Goal: Task Accomplishment & Management: Complete application form

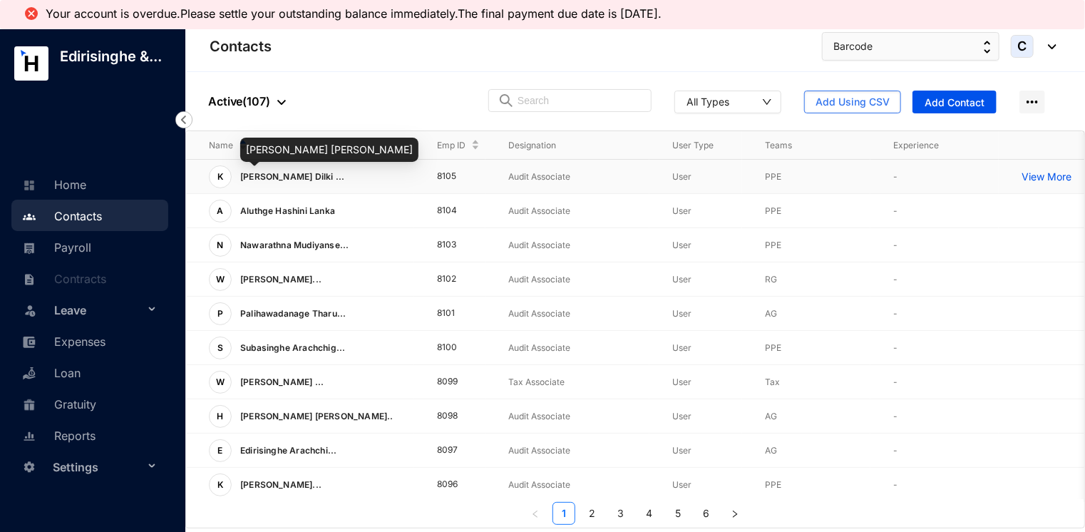
click at [278, 177] on span "[PERSON_NAME] Dilki ..." at bounding box center [292, 176] width 105 height 11
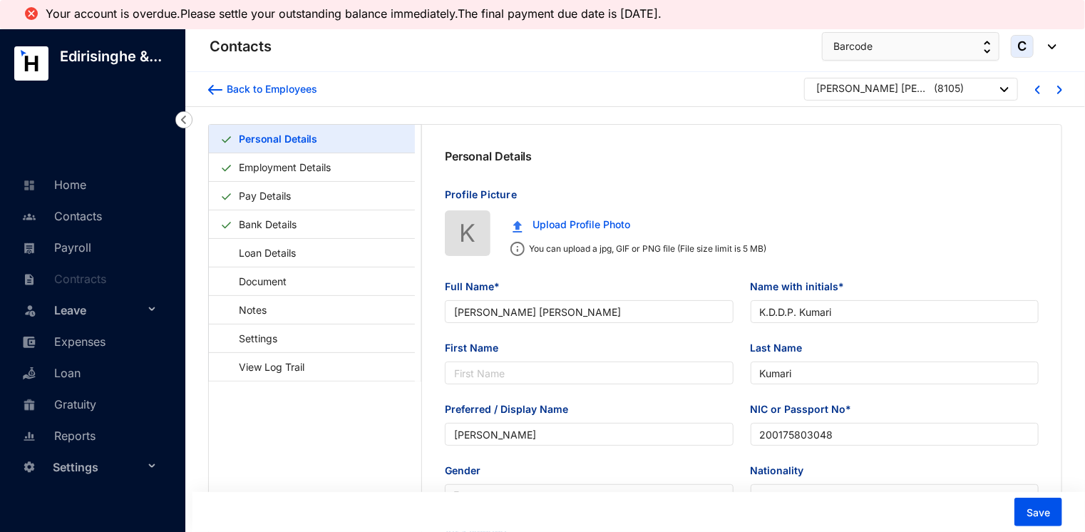
type input "[PERSON_NAME] [PERSON_NAME]"
type input "K.D.D.P. Kumari"
type input "Kumari"
type input "[PERSON_NAME]"
type input "200175803048"
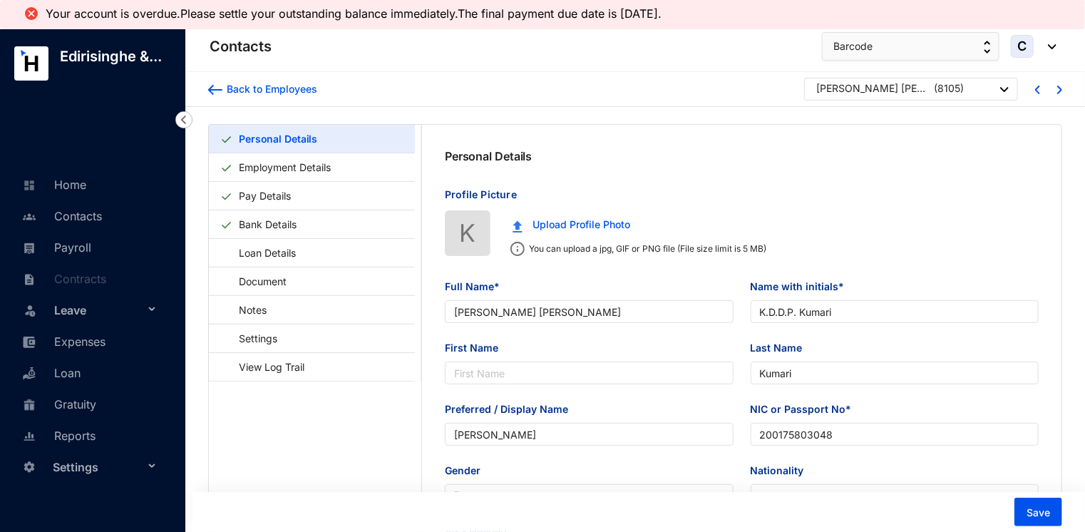
type input "0762969103"
type input "[STREET_ADDRESS]."
type input "[DATE]"
click at [259, 225] on link "Bank Details" at bounding box center [267, 224] width 69 height 29
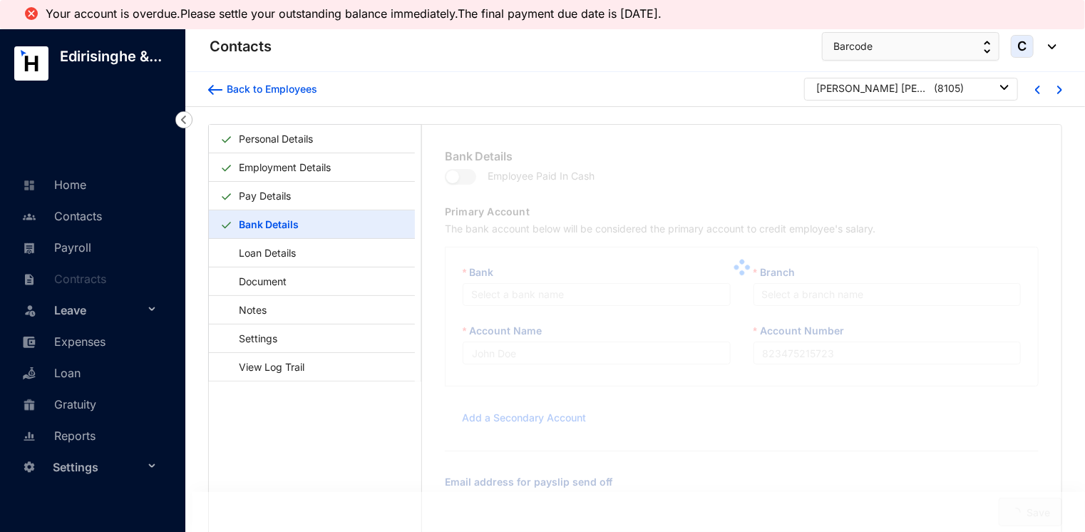
type input "Sampath"
type input "100556271531"
type input "[EMAIL_ADDRESS][DOMAIN_NAME]"
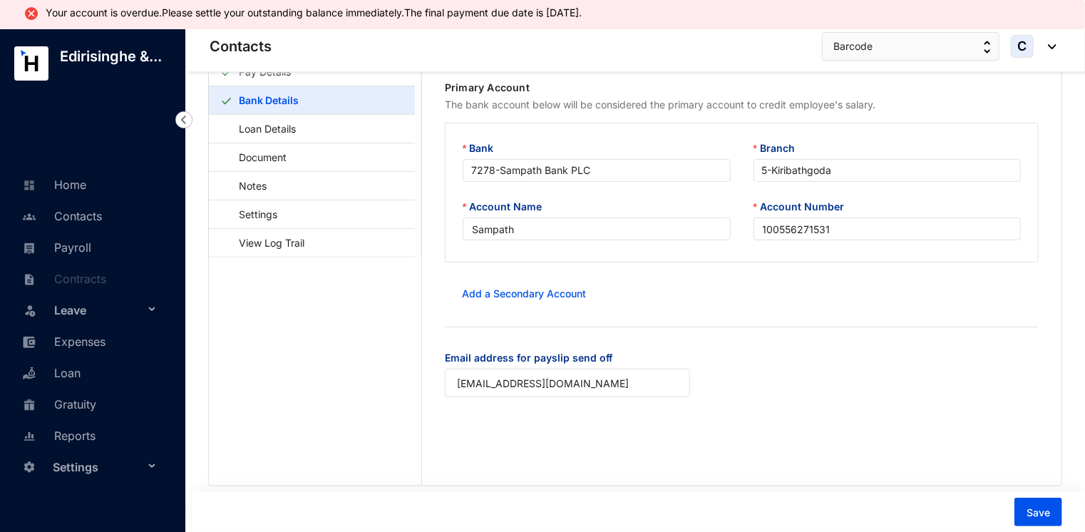
scroll to position [91, 0]
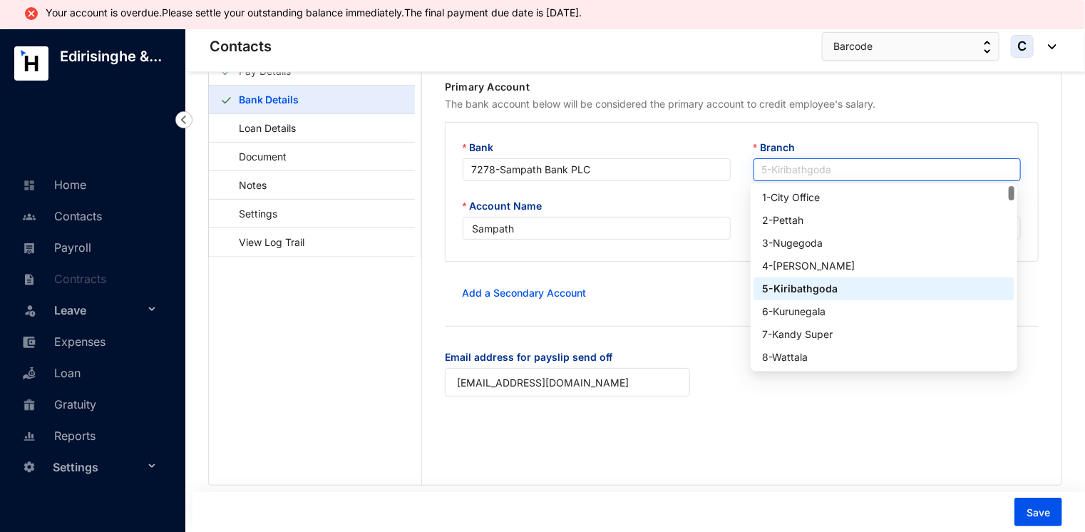
click at [822, 165] on span "5 - [GEOGRAPHIC_DATA]" at bounding box center [887, 169] width 251 height 21
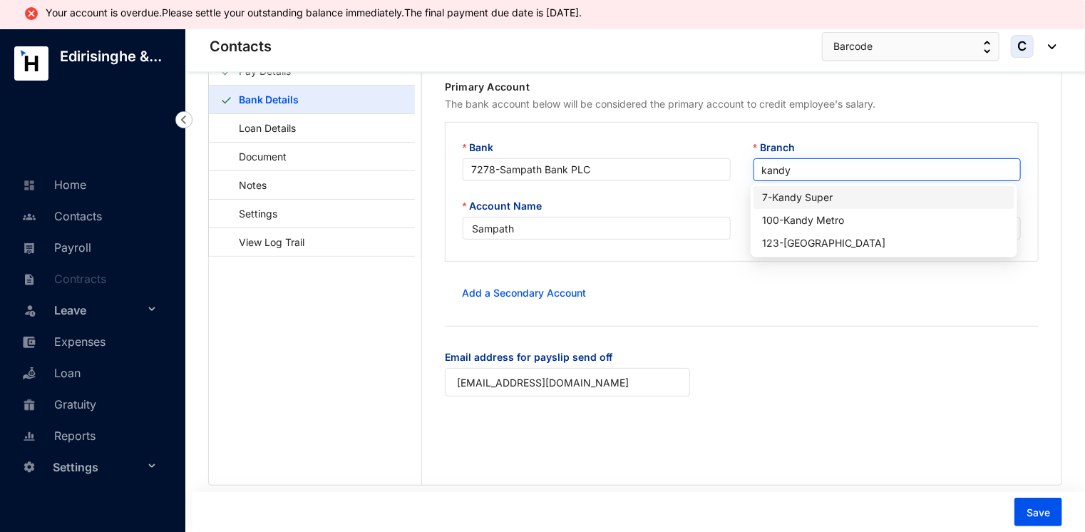
type input "kandy"
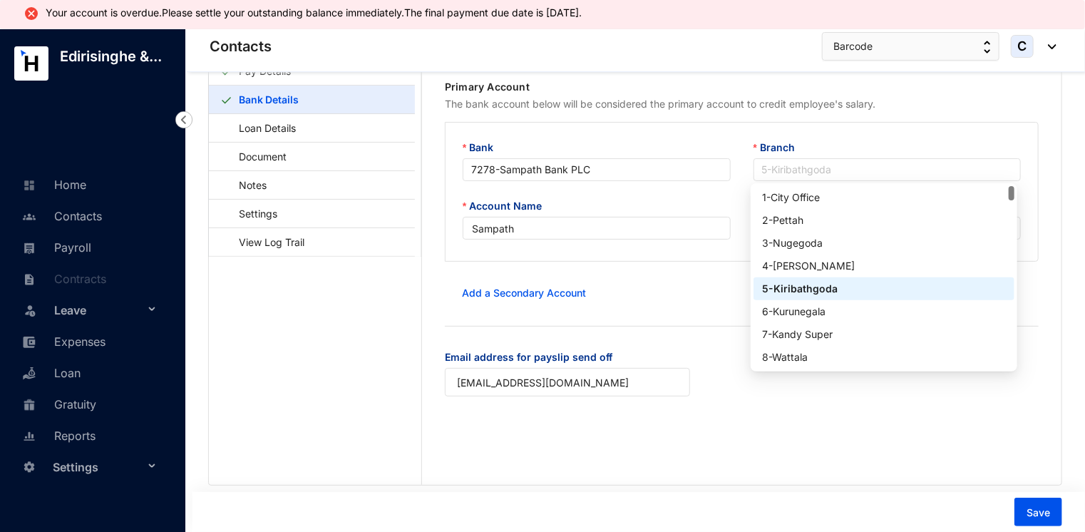
drag, startPoint x: 835, startPoint y: 170, endPoint x: 728, endPoint y: 160, distance: 107.3
click at [728, 160] on div "Bank 7278 - Sampath Bank PLC Branch 5 - [GEOGRAPHIC_DATA]" at bounding box center [741, 169] width 581 height 58
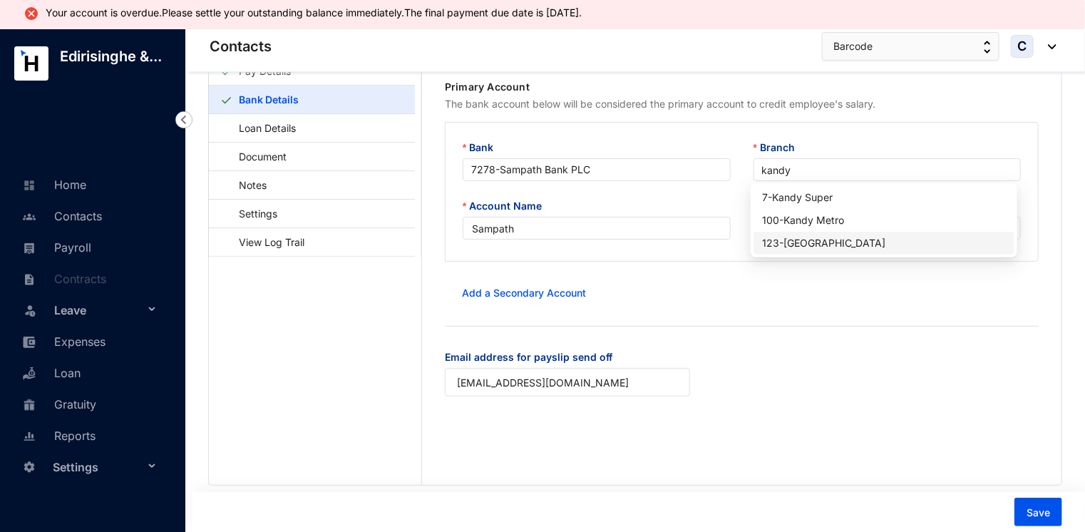
type input "kandy"
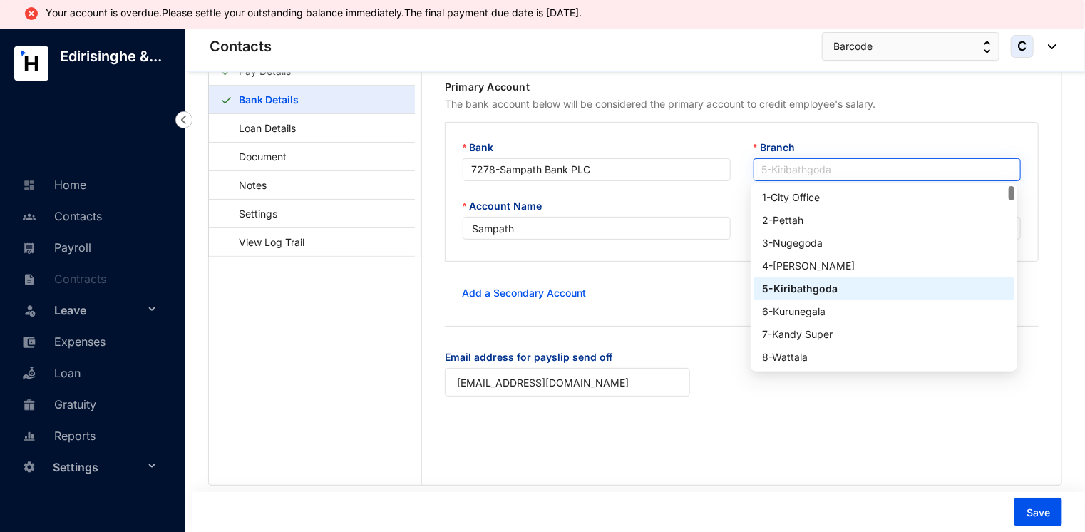
click at [840, 172] on span "5 - [GEOGRAPHIC_DATA]" at bounding box center [887, 169] width 251 height 21
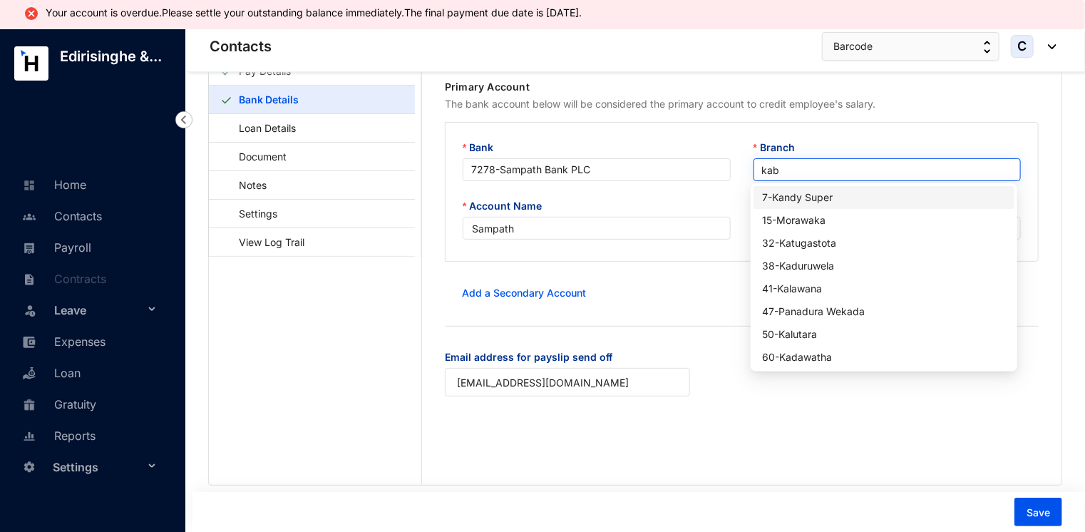
type input "ka"
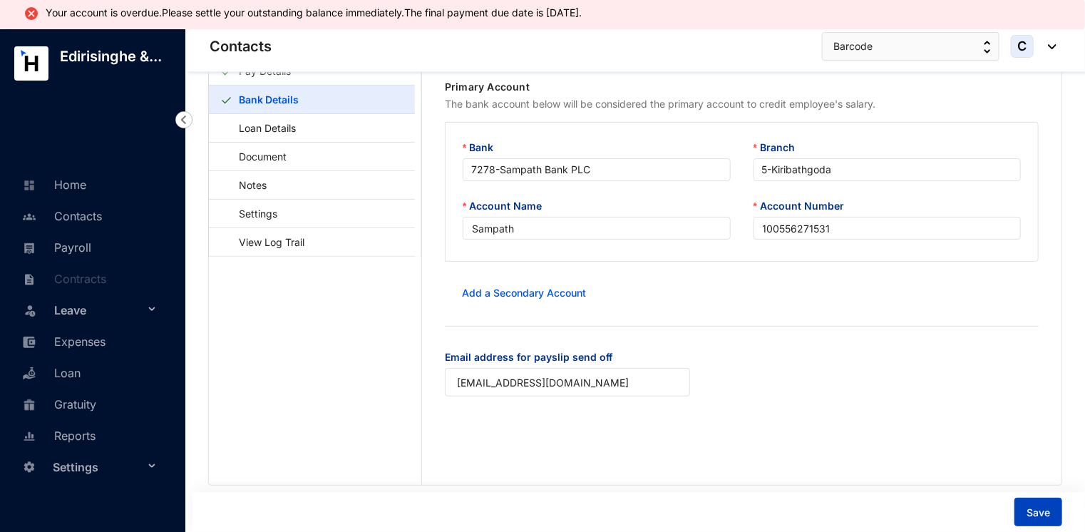
click at [1044, 505] on button "Save" at bounding box center [1038, 512] width 48 height 29
click at [1022, 512] on button "Save" at bounding box center [1038, 512] width 48 height 29
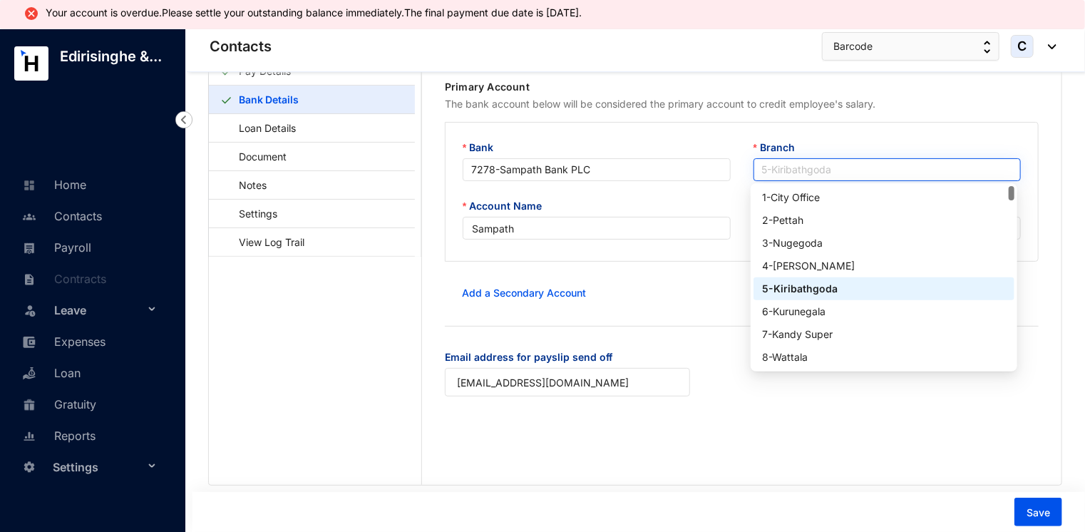
click at [802, 172] on span "5 - [GEOGRAPHIC_DATA]" at bounding box center [887, 169] width 251 height 21
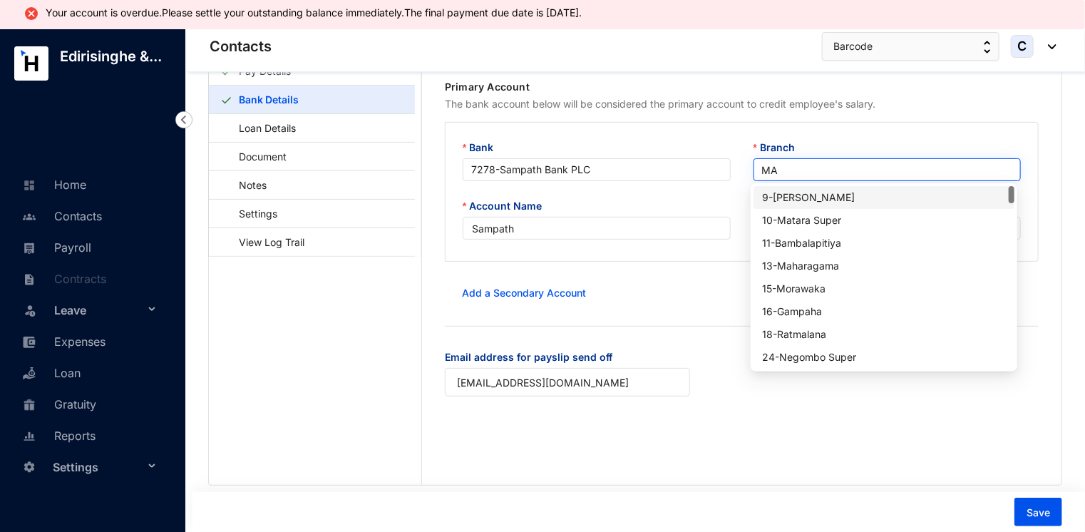
type input "MAH"
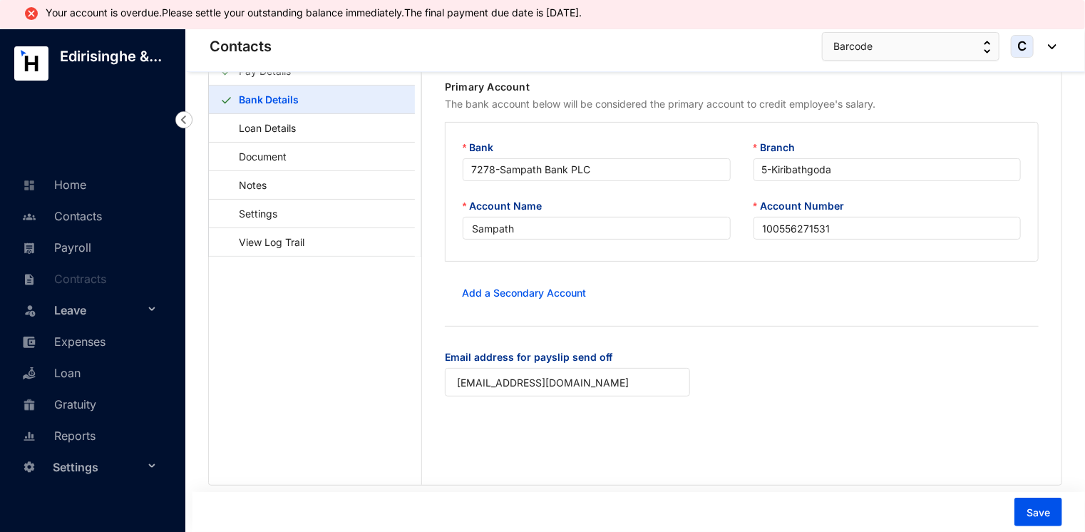
click at [793, 401] on div "Email address for payslip send off [EMAIL_ADDRESS][DOMAIN_NAME]" at bounding box center [741, 381] width 617 height 64
click at [63, 240] on link "Payroll" at bounding box center [55, 247] width 73 height 14
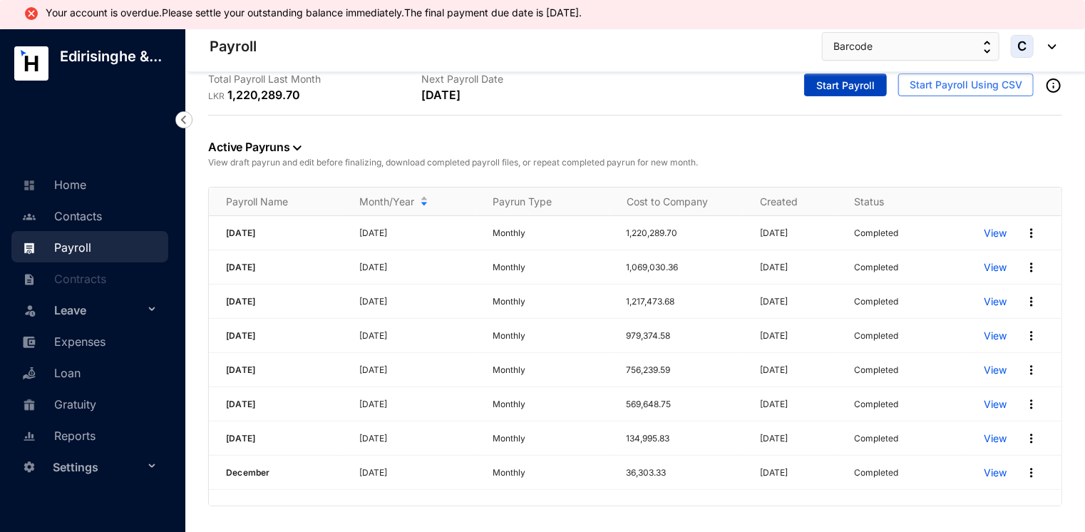
click at [831, 87] on span "Start Payroll" at bounding box center [845, 85] width 58 height 14
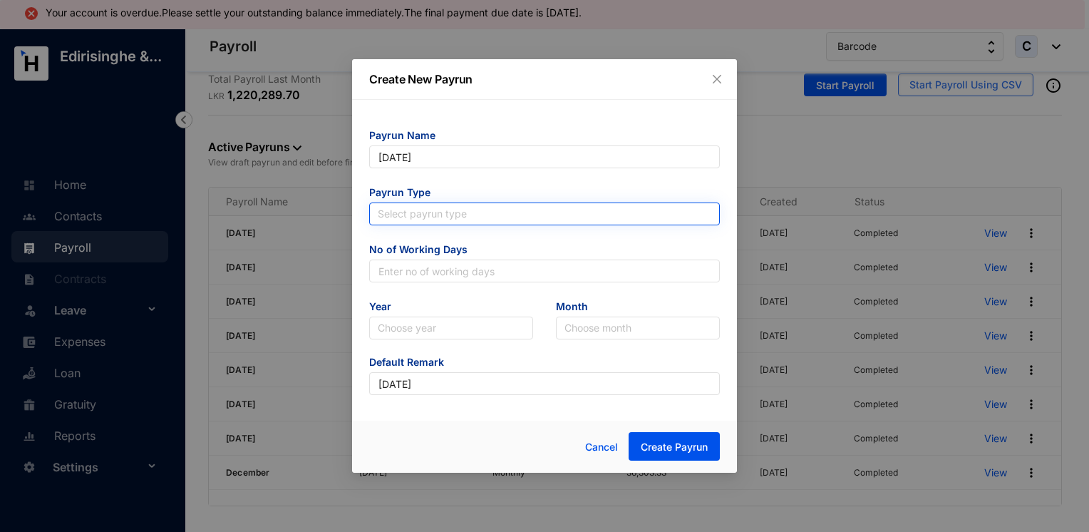
click at [500, 216] on input "search" at bounding box center [545, 213] width 334 height 21
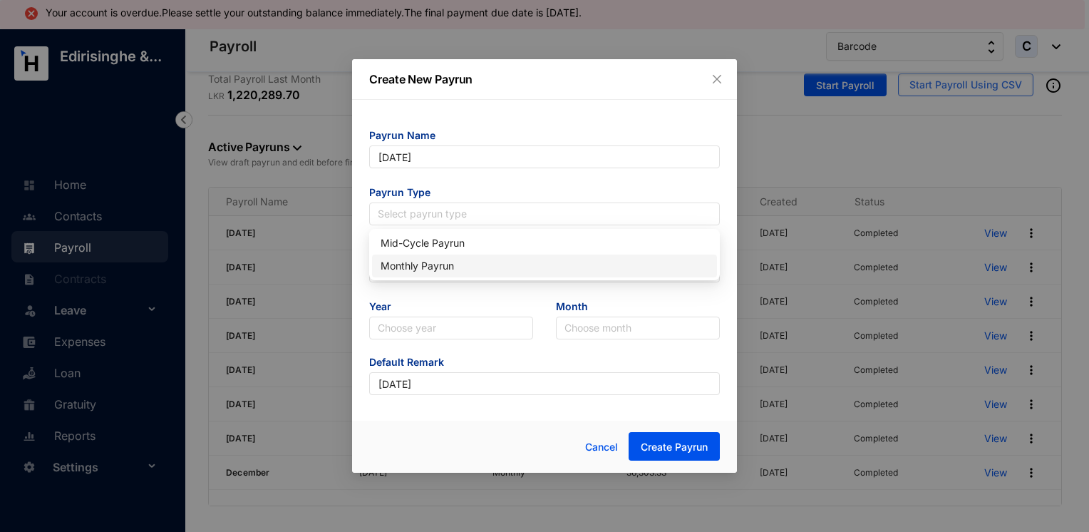
click at [450, 264] on div "Monthly Payrun" at bounding box center [545, 266] width 328 height 16
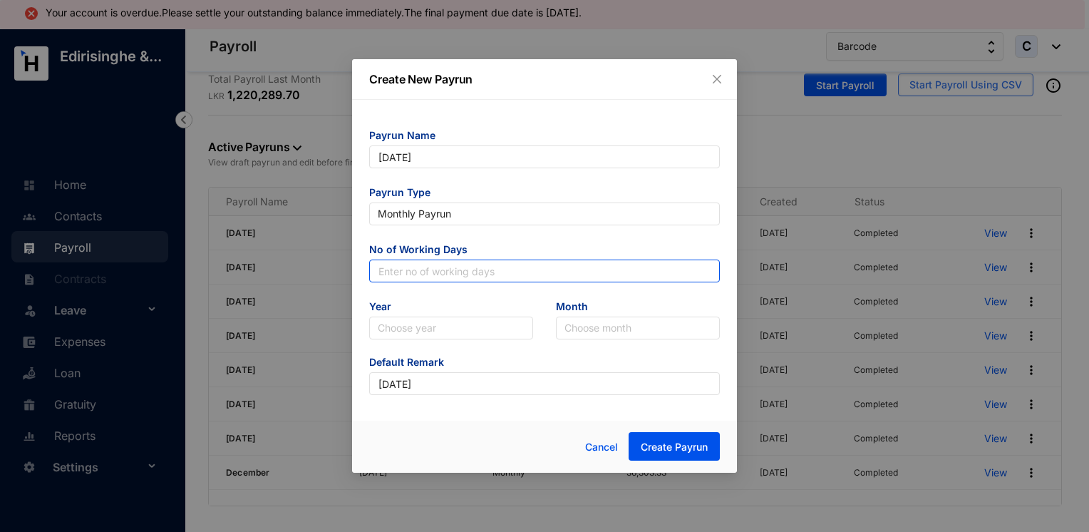
click at [455, 278] on input "text" at bounding box center [544, 270] width 351 height 23
type input "30"
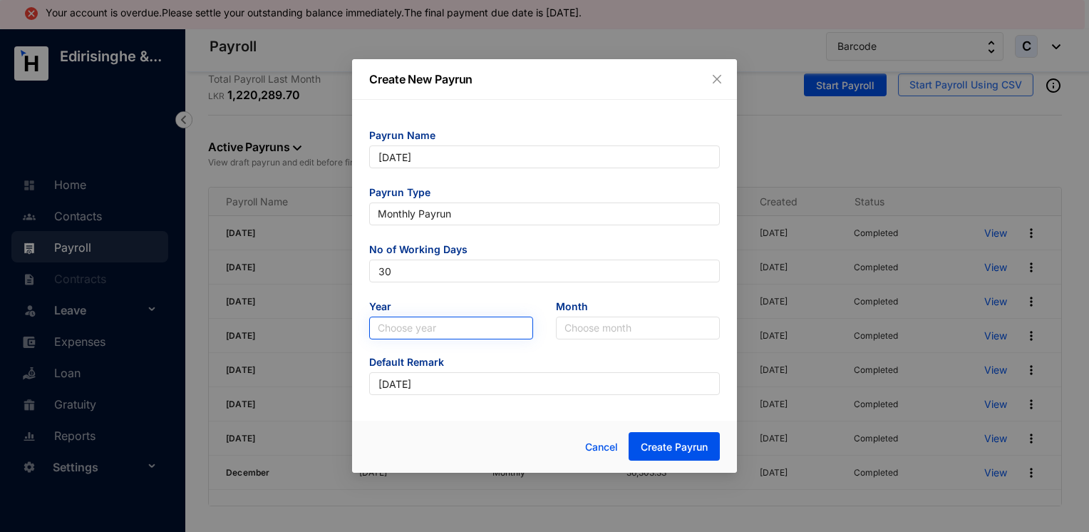
click at [428, 331] on input "search" at bounding box center [451, 327] width 147 height 21
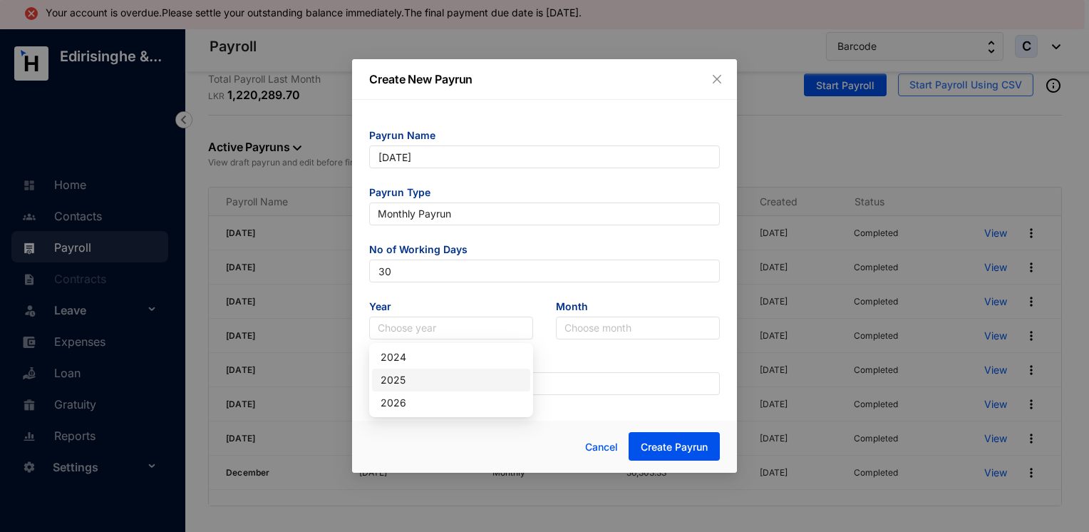
click at [407, 383] on div "2025" at bounding box center [451, 380] width 141 height 16
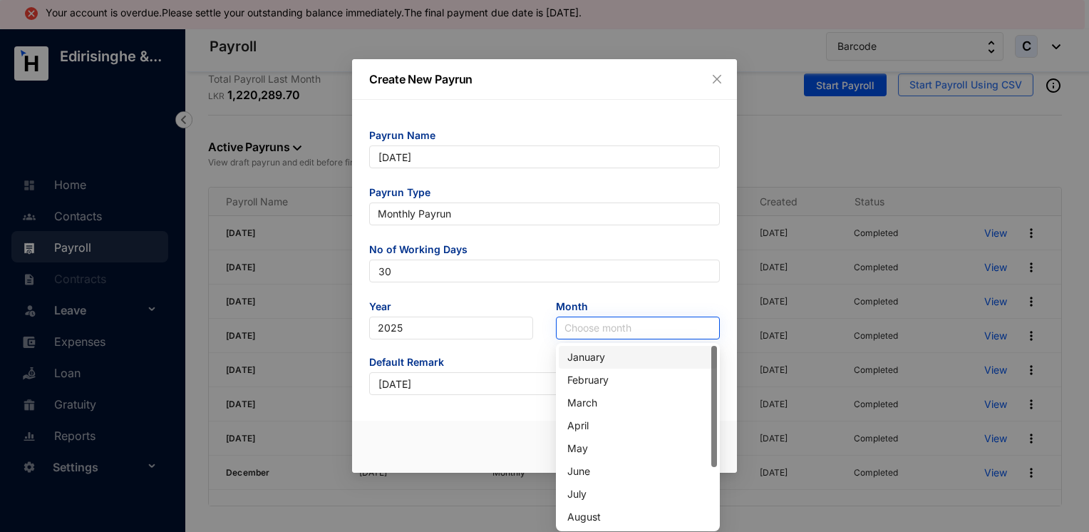
click at [585, 324] on input "search" at bounding box center [638, 327] width 147 height 21
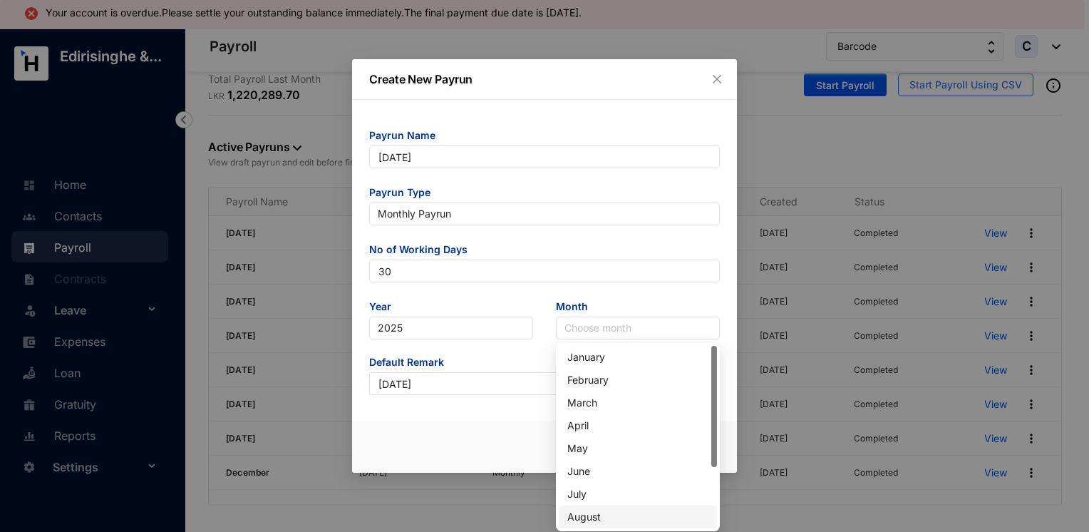
click at [585, 510] on div "August" at bounding box center [637, 517] width 141 height 16
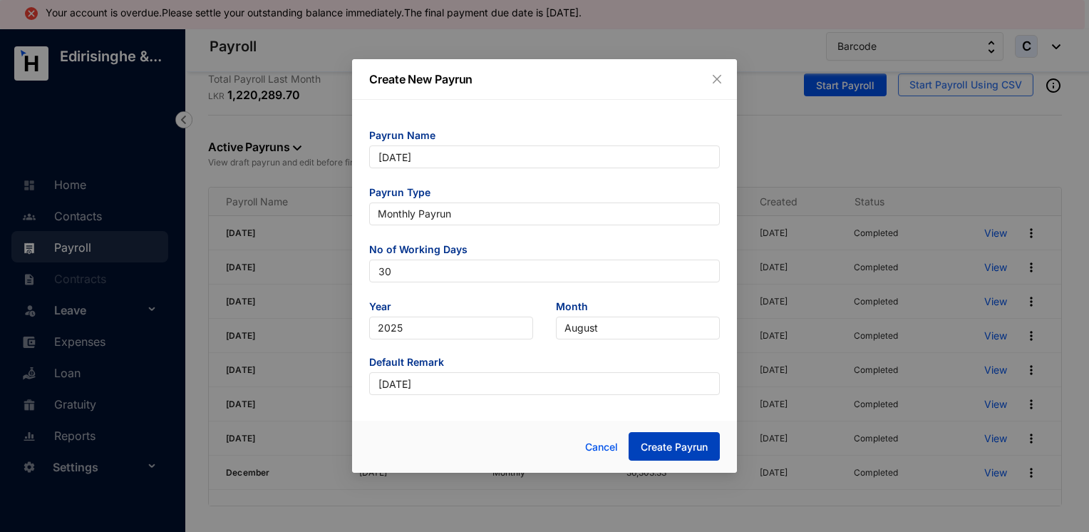
click at [652, 448] on span "Create Payrun" at bounding box center [674, 447] width 67 height 14
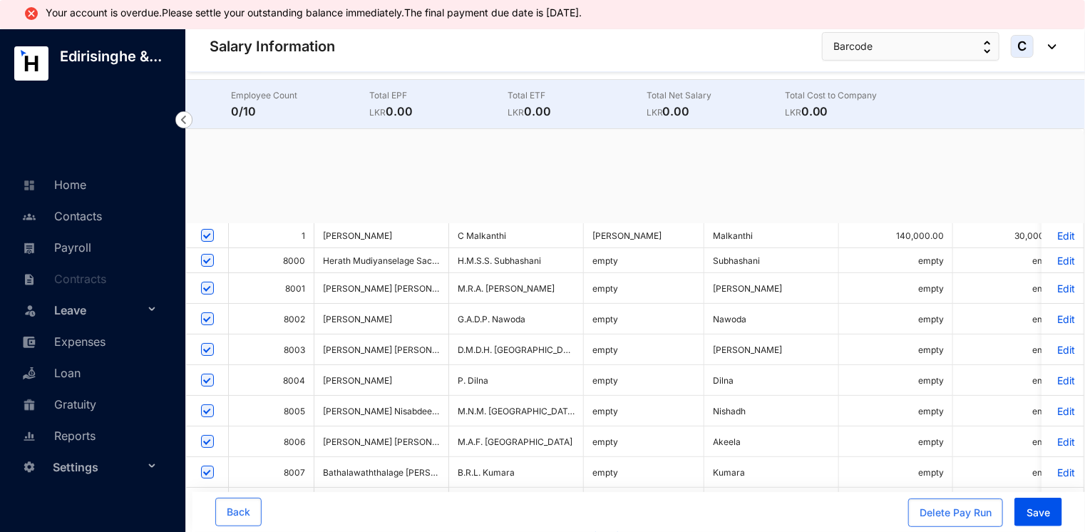
checkbox input "true"
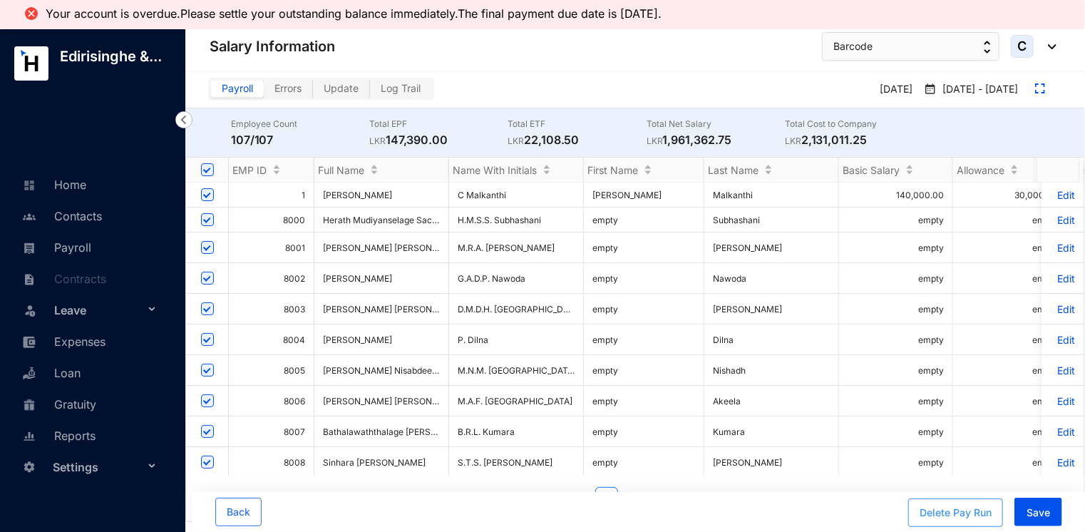
click at [940, 519] on div "Delete Pay Run" at bounding box center [956, 512] width 72 height 14
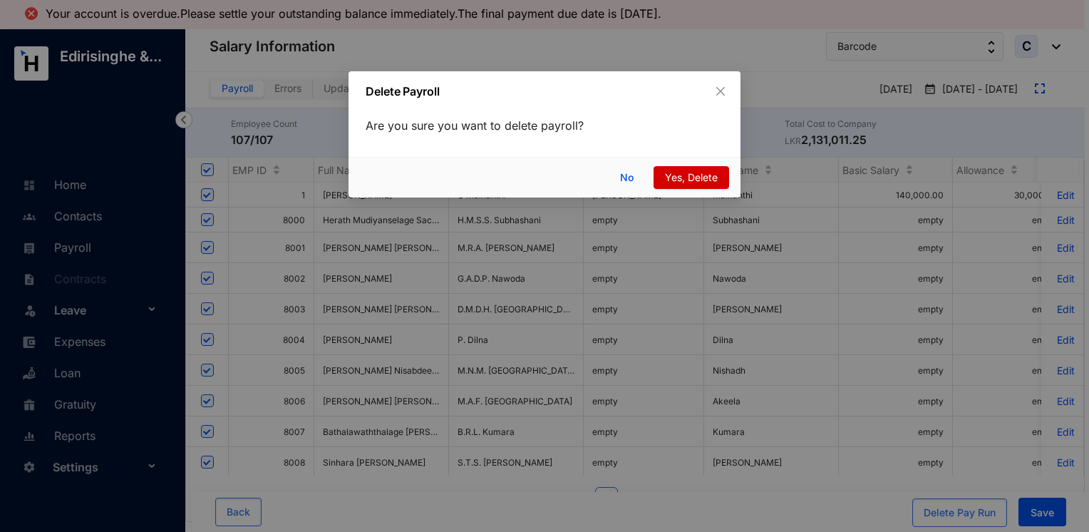
click at [693, 178] on span "Yes, Delete" at bounding box center [691, 178] width 53 height 16
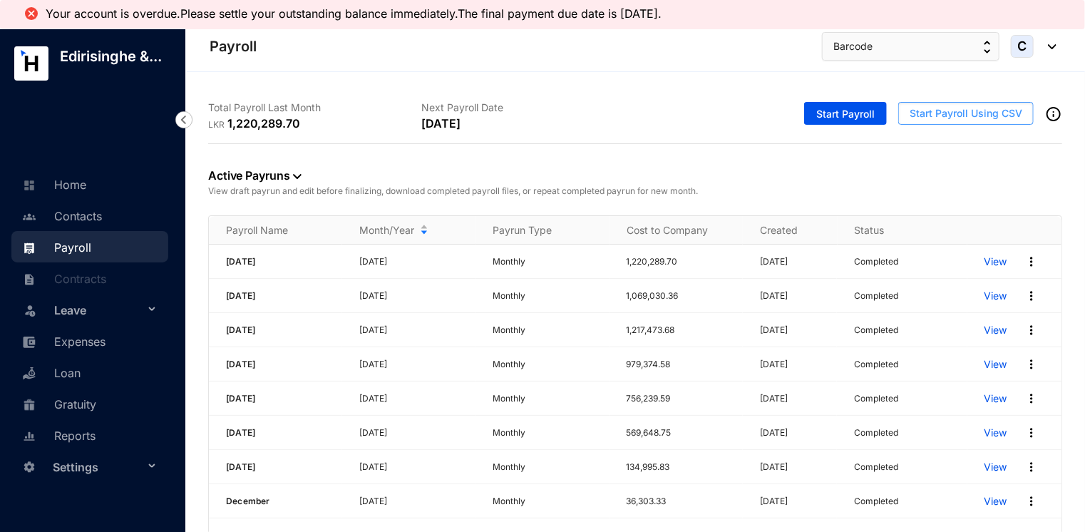
click at [958, 115] on span "Start Payroll Using CSV" at bounding box center [966, 113] width 113 height 14
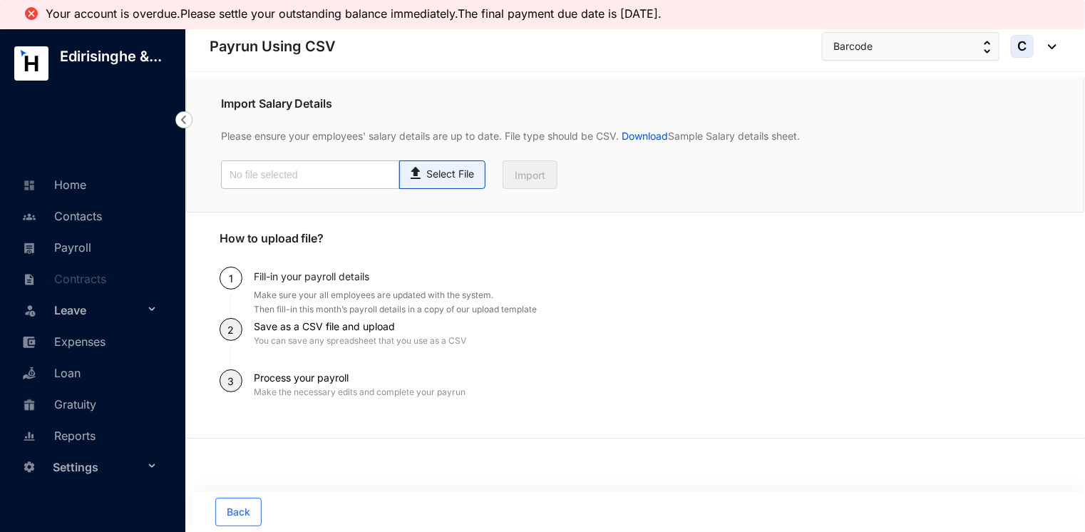
click at [445, 175] on p "Select File" at bounding box center [450, 174] width 48 height 15
click at [0, 0] on input "Select File" at bounding box center [0, 0] width 0 height 0
type input "Payroll Upload File.csv"
click at [547, 182] on button "Import" at bounding box center [530, 174] width 55 height 29
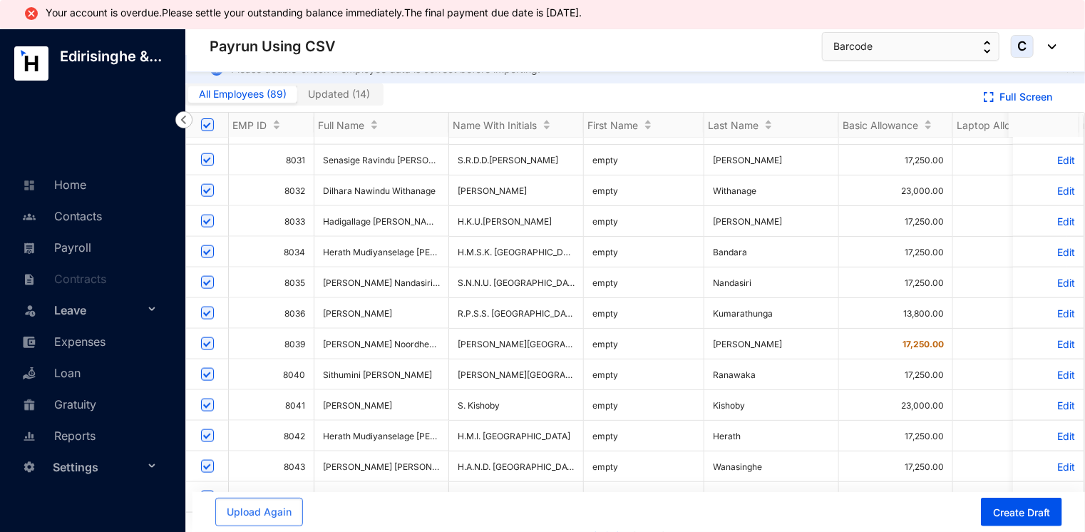
scroll to position [71, 0]
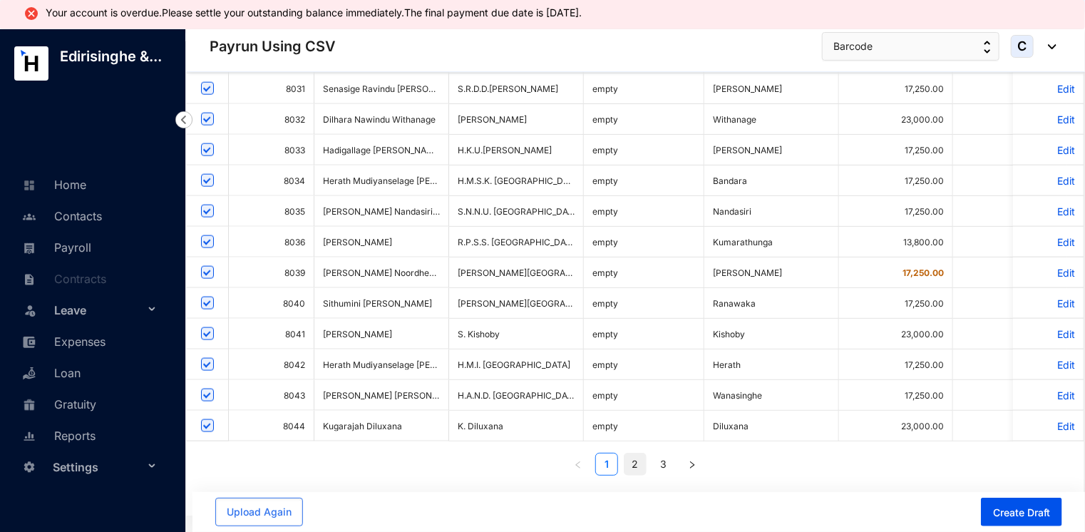
click at [639, 473] on link "2" at bounding box center [634, 463] width 21 height 21
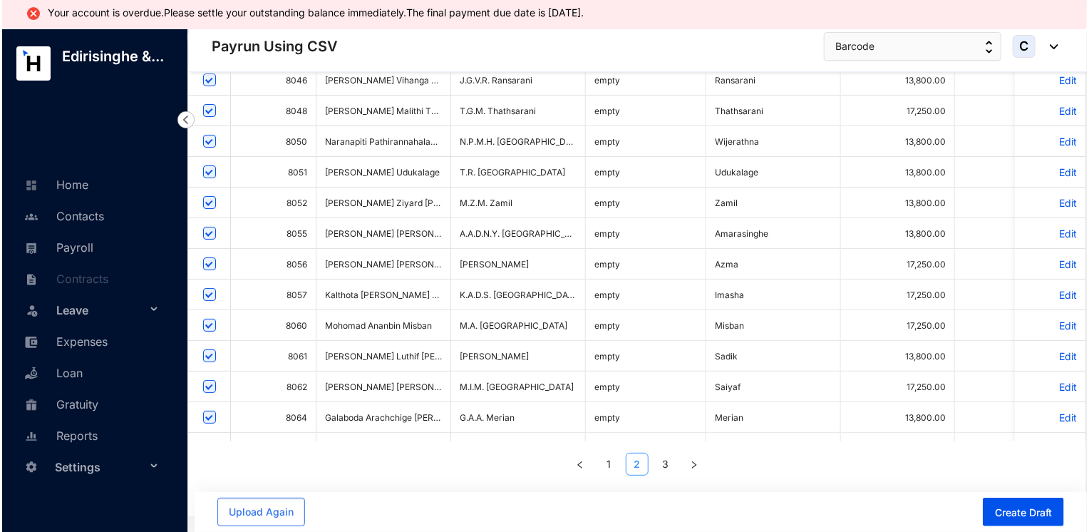
scroll to position [0, 0]
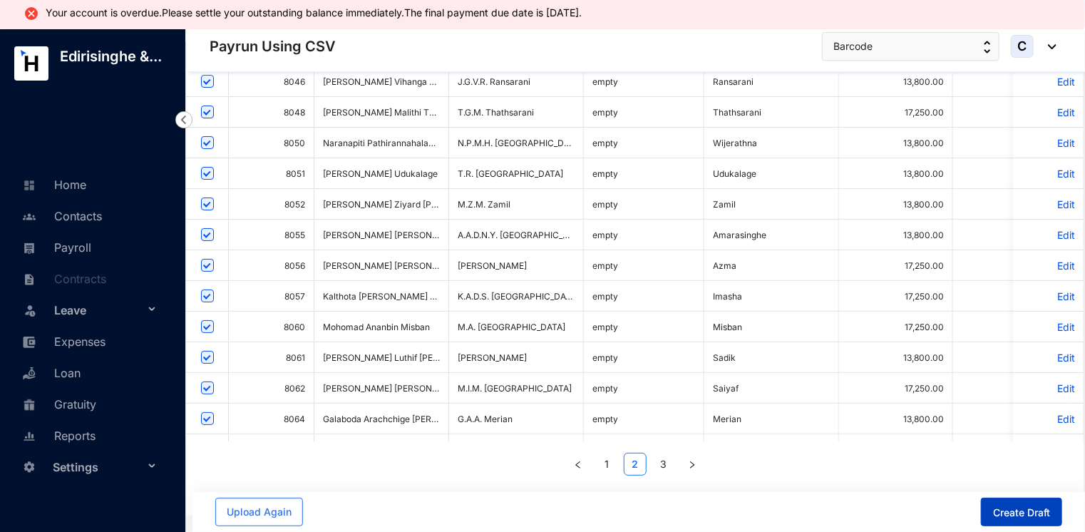
click at [1005, 510] on span "Create Draft" at bounding box center [1021, 512] width 57 height 14
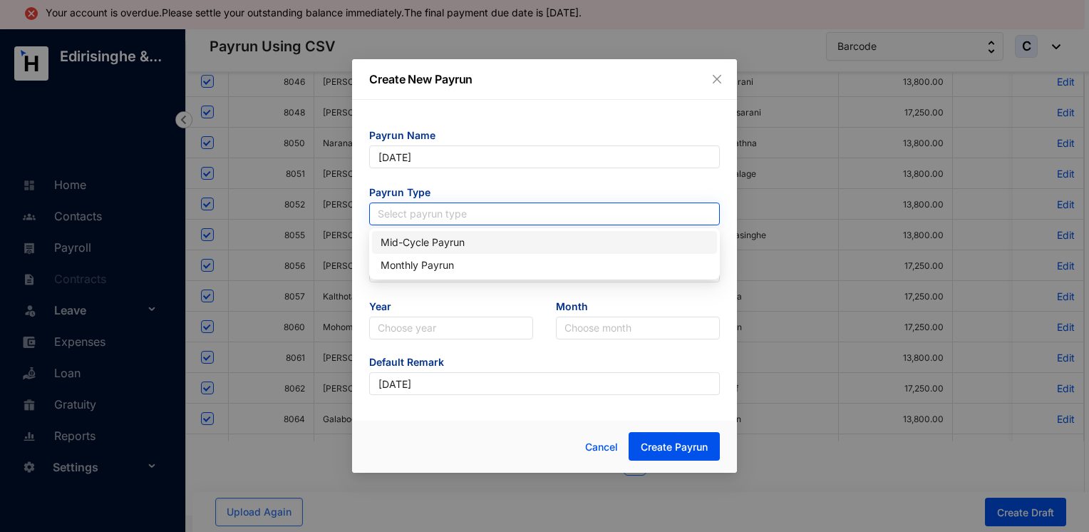
click at [448, 217] on input "search" at bounding box center [545, 213] width 334 height 21
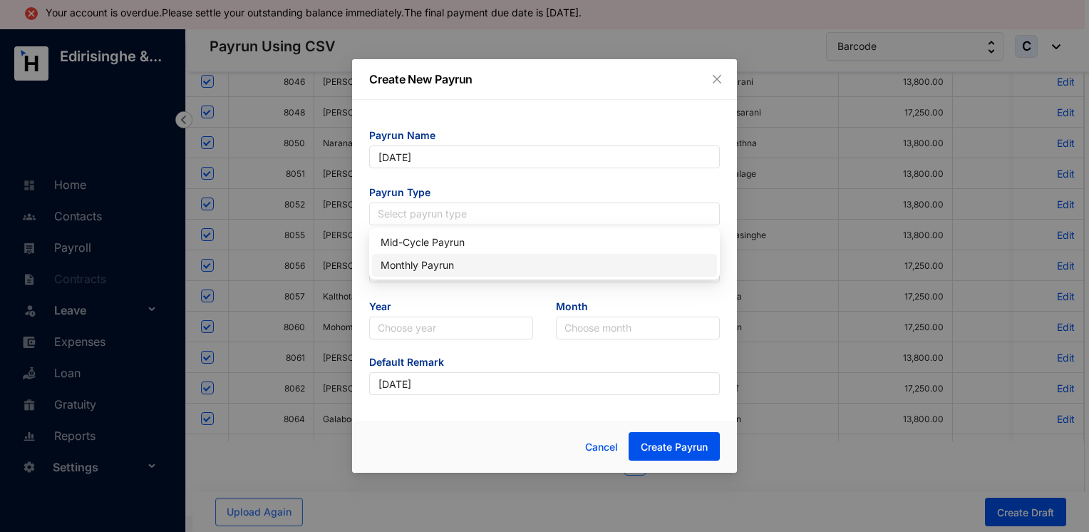
click at [433, 270] on div "Monthly Payrun" at bounding box center [545, 265] width 328 height 16
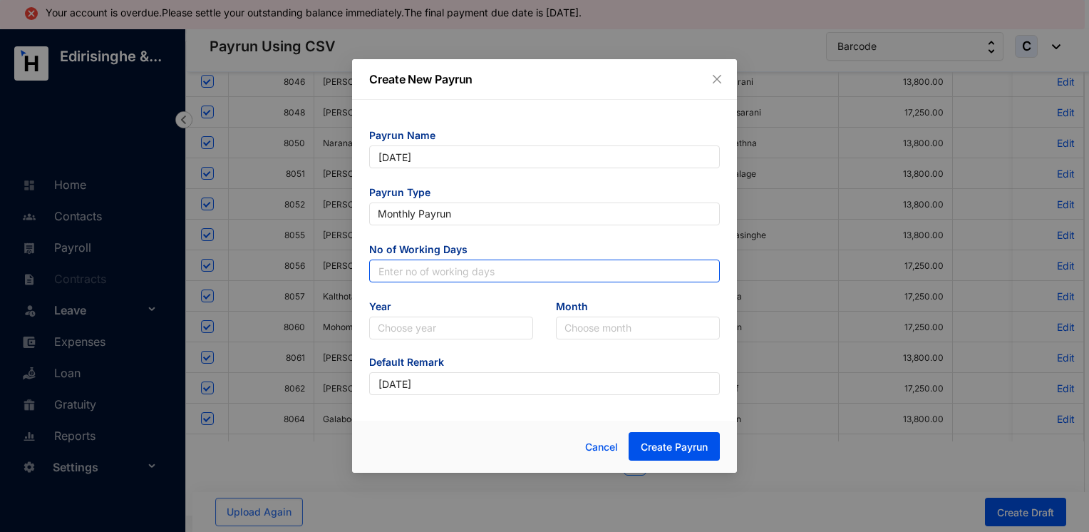
click at [433, 270] on input "text" at bounding box center [544, 270] width 351 height 23
type input "30"
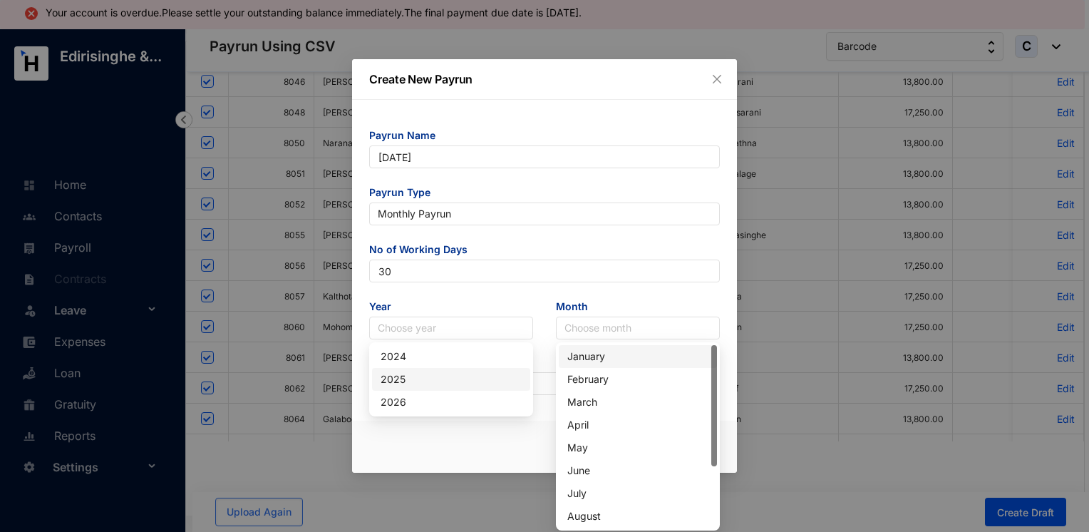
click at [421, 386] on div "2025" at bounding box center [451, 379] width 141 height 16
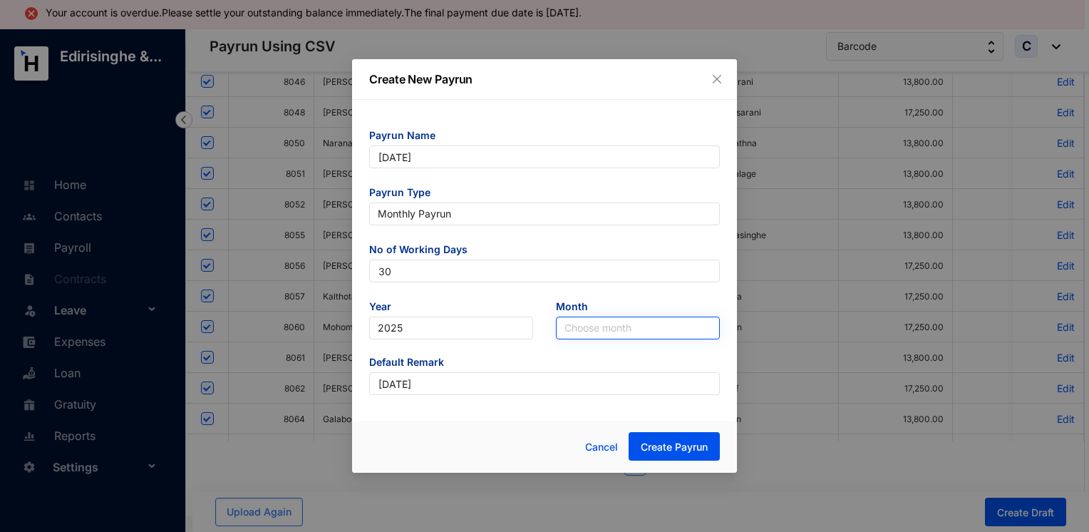
click at [602, 329] on input "search" at bounding box center [638, 327] width 147 height 21
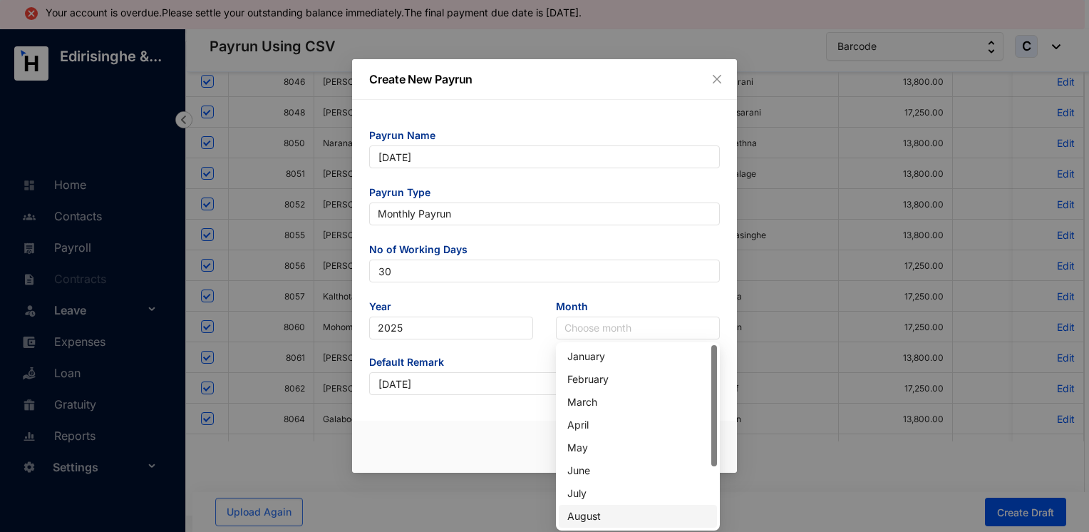
click at [599, 518] on div "August" at bounding box center [637, 516] width 141 height 16
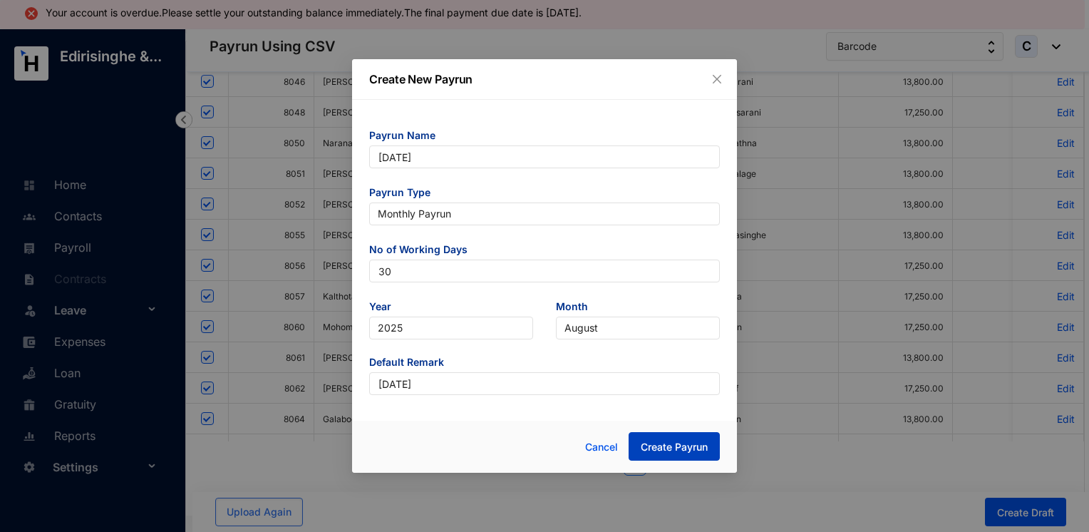
click at [667, 438] on button "Create Payrun" at bounding box center [674, 446] width 91 height 29
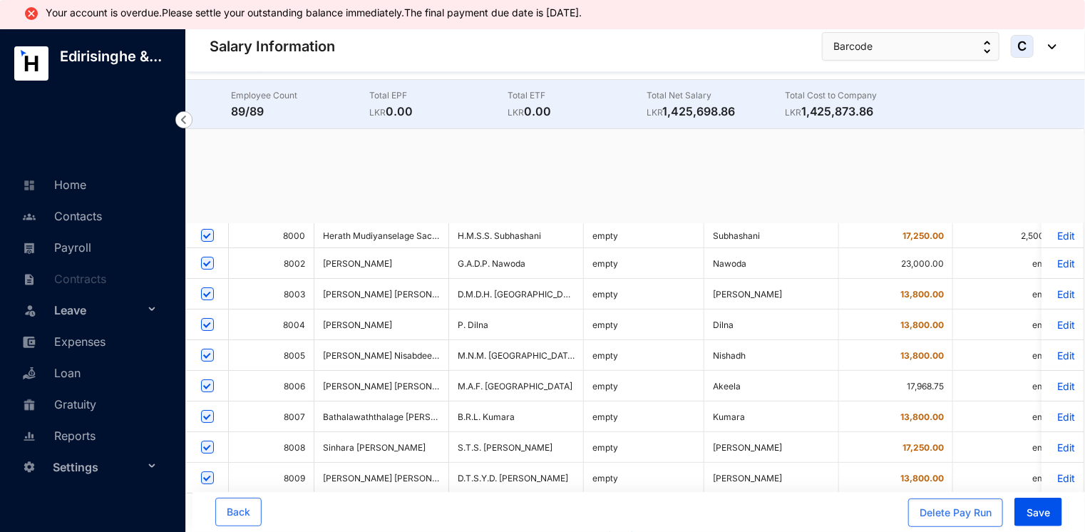
checkbox input "true"
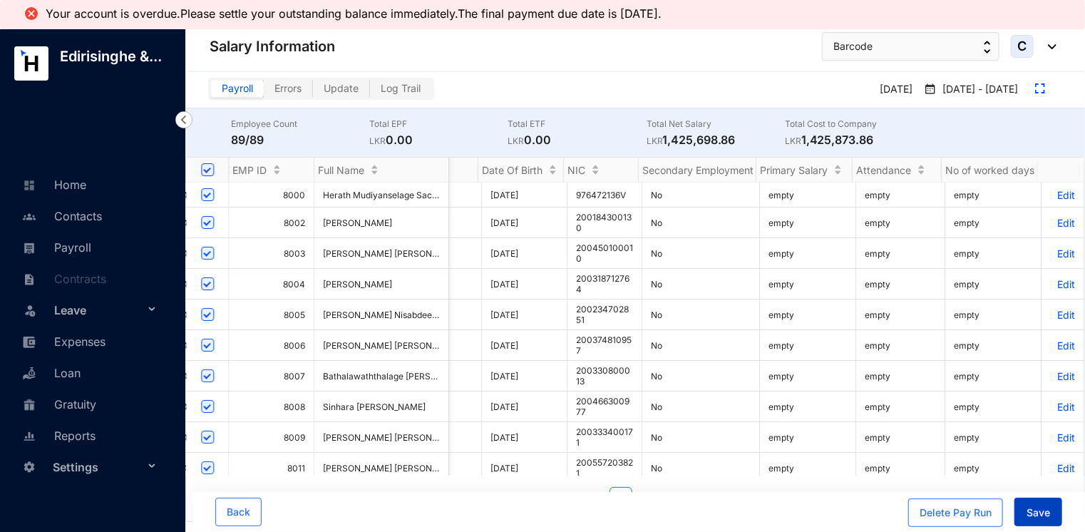
click at [1036, 518] on span "Save" at bounding box center [1038, 512] width 24 height 14
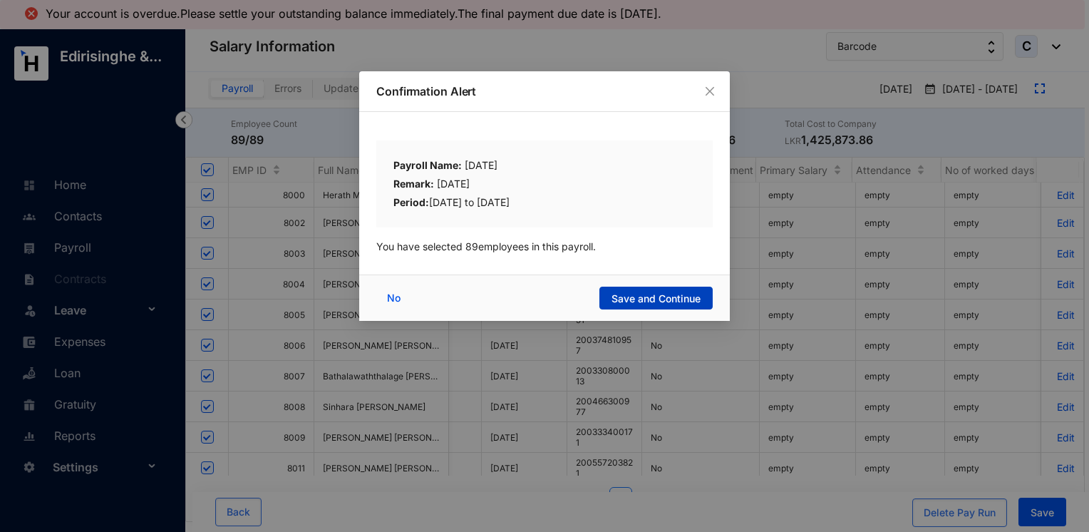
click at [647, 293] on span "Save and Continue" at bounding box center [656, 299] width 89 height 14
